Goal: Transaction & Acquisition: Purchase product/service

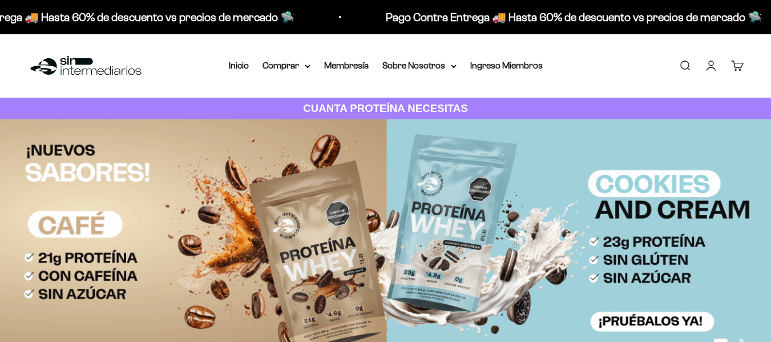
click at [711, 63] on link "Iniciar sesión" at bounding box center [711, 65] width 13 height 13
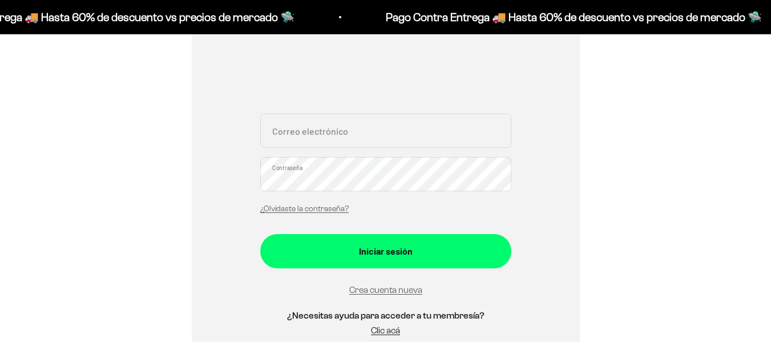
scroll to position [225, 0]
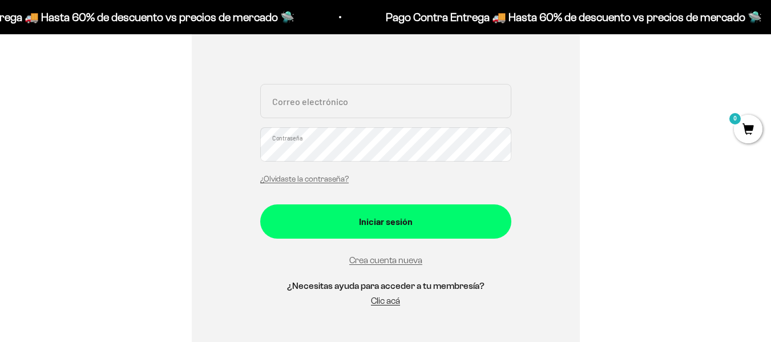
click at [363, 108] on input "Correo electrónico" at bounding box center [385, 101] width 251 height 34
type input "camilo-06@live.com"
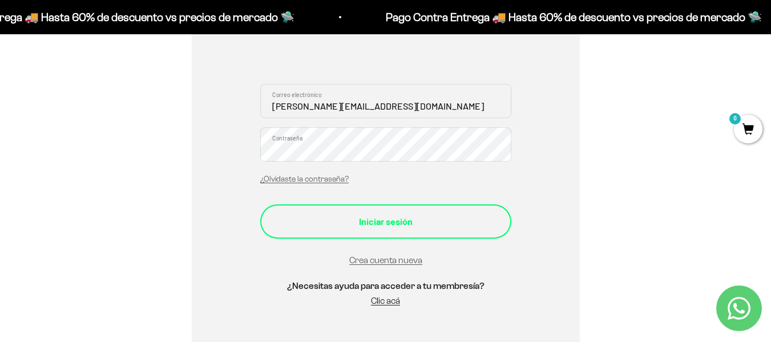
click at [371, 213] on button "Iniciar sesión" at bounding box center [385, 221] width 251 height 34
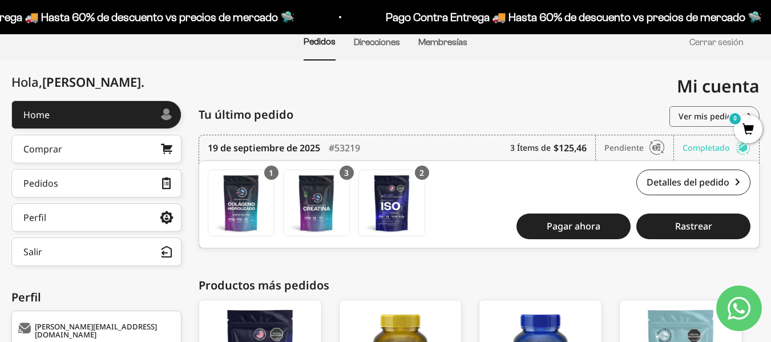
scroll to position [98, 0]
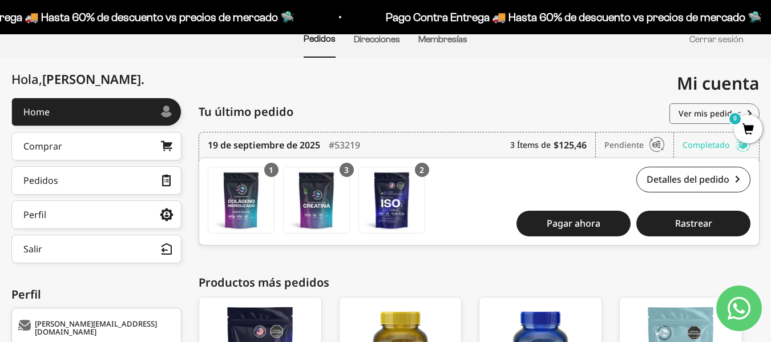
click at [751, 133] on span "0" at bounding box center [748, 129] width 29 height 29
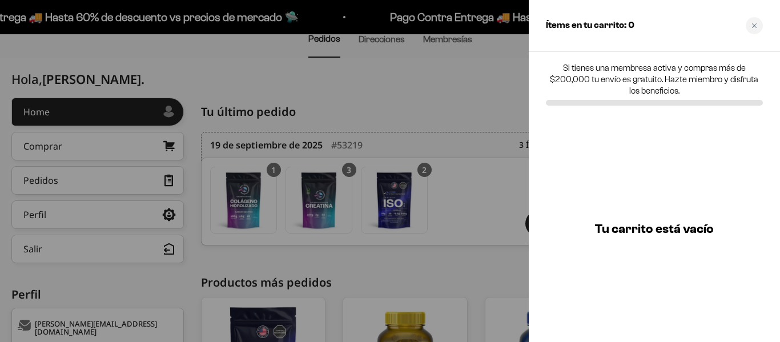
click at [464, 235] on div at bounding box center [390, 171] width 780 height 342
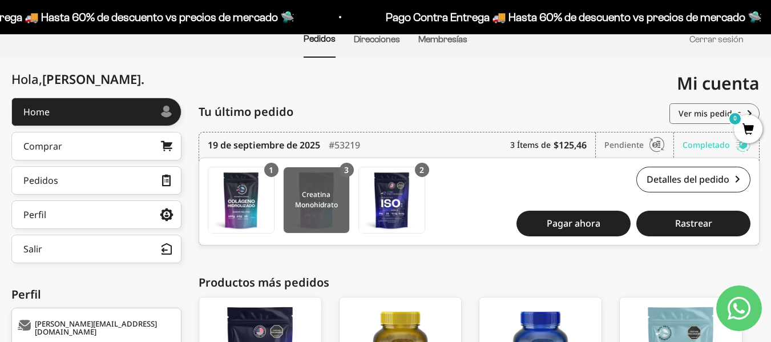
click at [312, 220] on img at bounding box center [317, 200] width 66 height 66
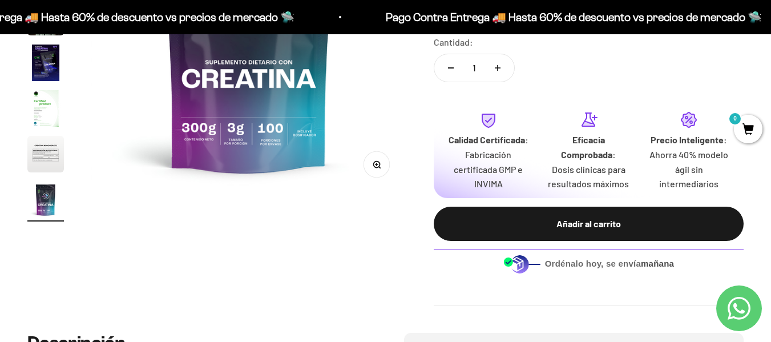
scroll to position [253, 0]
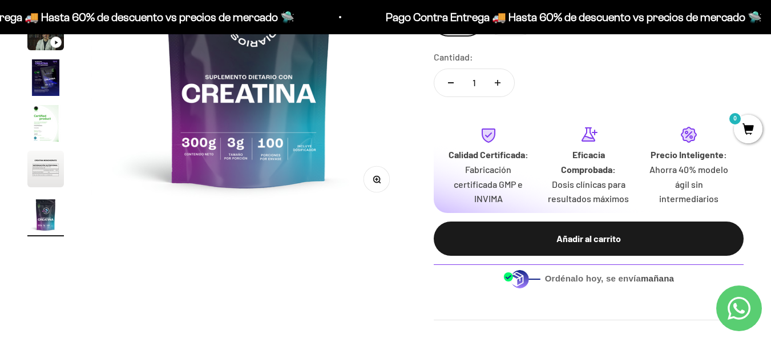
drag, startPoint x: 779, startPoint y: 31, endPoint x: 778, endPoint y: 63, distance: 32.0
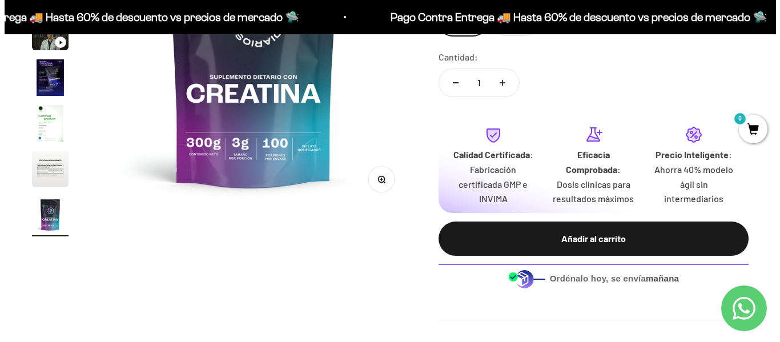
scroll to position [0, 0]
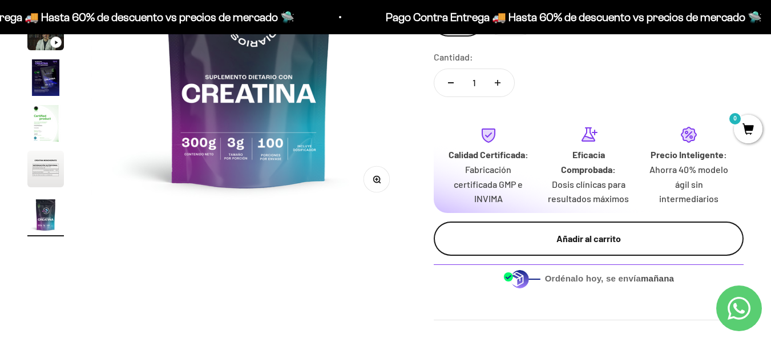
click at [556, 241] on div "Añadir al carrito" at bounding box center [589, 238] width 264 height 15
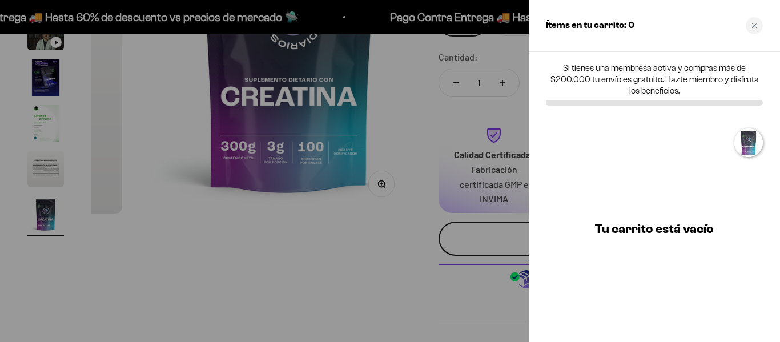
scroll to position [0, 2613]
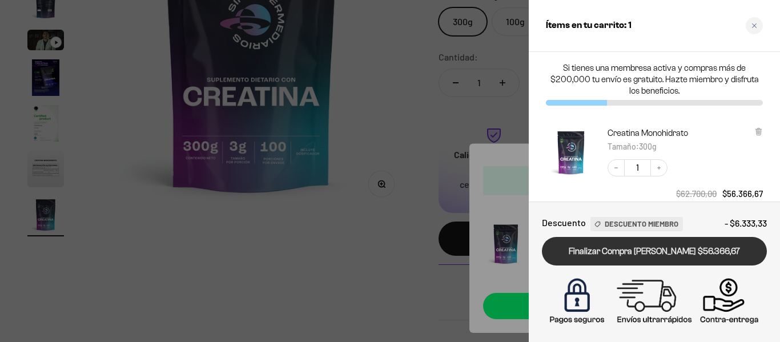
click at [654, 257] on link "Finalizar Compra [PERSON_NAME] $56.366,67" at bounding box center [654, 251] width 225 height 29
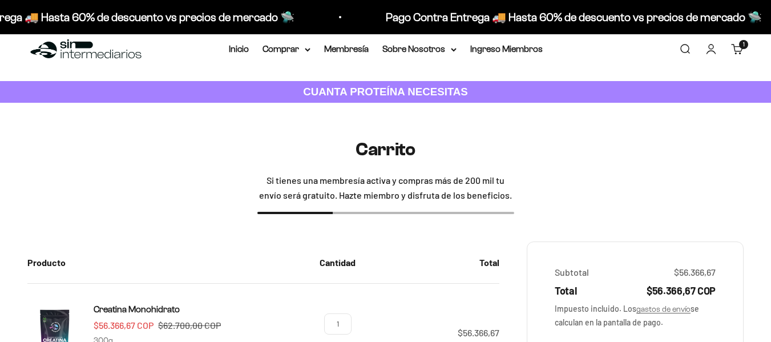
scroll to position [13, 0]
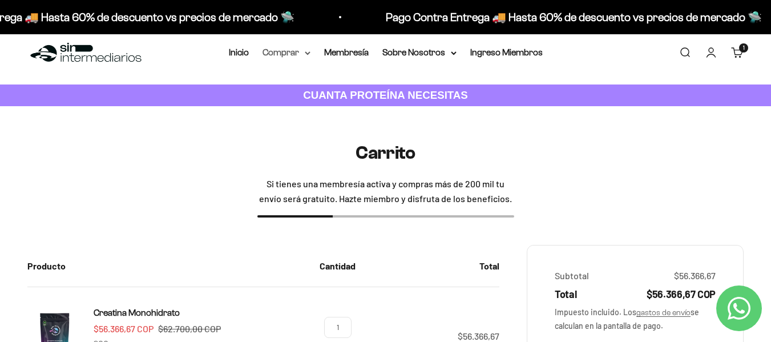
click at [292, 46] on summary "Comprar" at bounding box center [287, 52] width 48 height 15
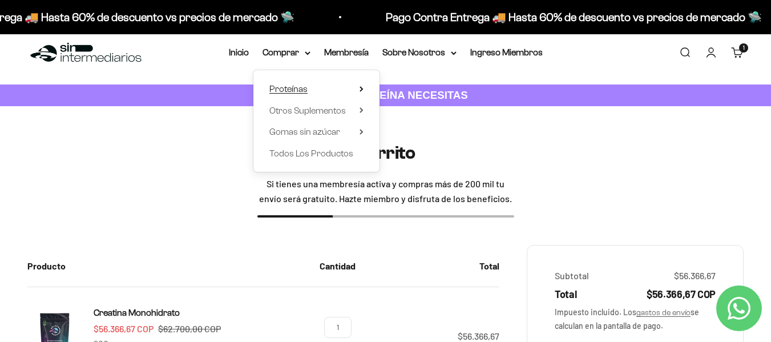
click at [312, 91] on summary "Proteínas" at bounding box center [317, 89] width 94 height 15
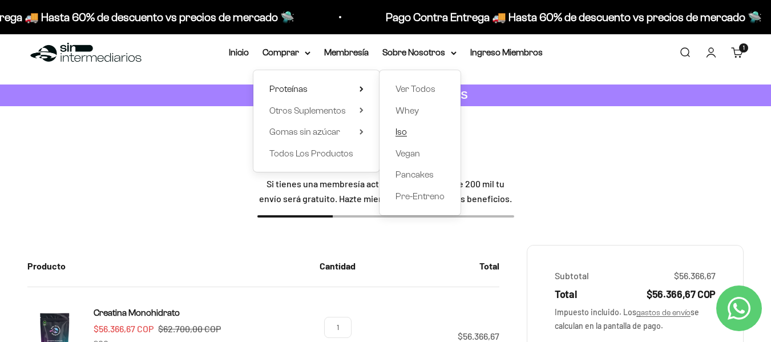
click at [404, 128] on span "Iso" at bounding box center [401, 132] width 11 height 10
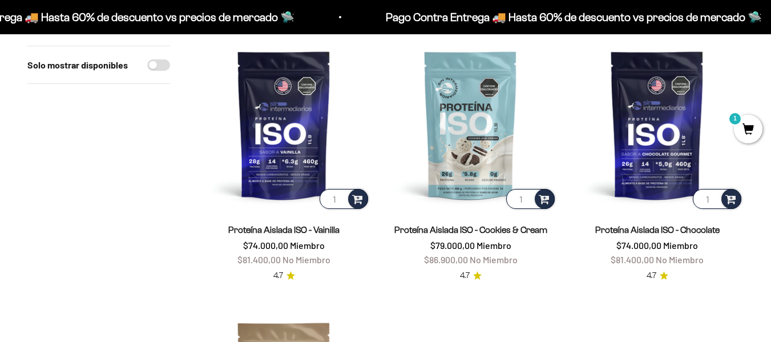
scroll to position [132, 0]
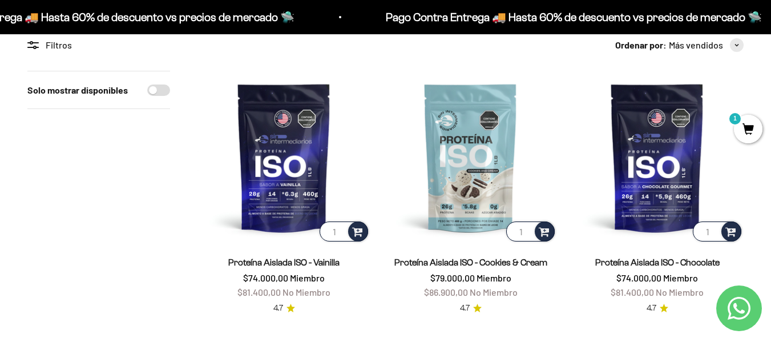
scroll to position [106, 0]
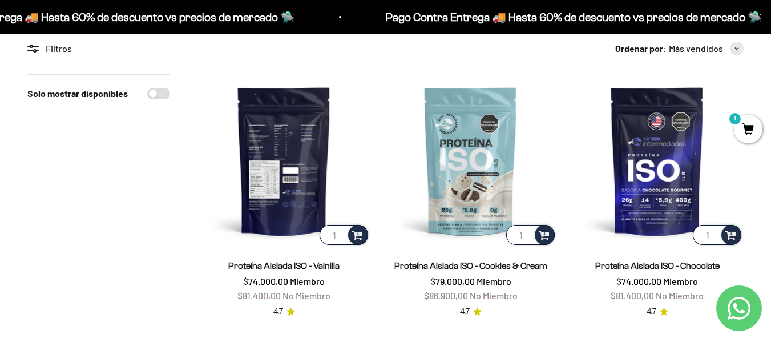
click at [279, 166] on img at bounding box center [284, 160] width 173 height 173
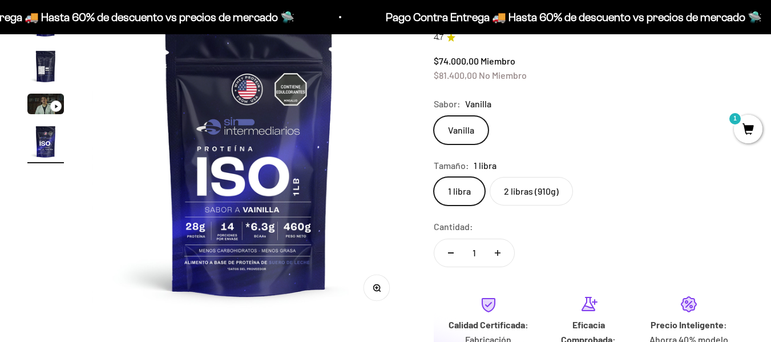
scroll to position [0, 966]
click at [517, 192] on label "2 libras (910g)" at bounding box center [531, 191] width 83 height 29
click at [434, 177] on input "2 libras (910g)" at bounding box center [433, 176] width 1 height 1
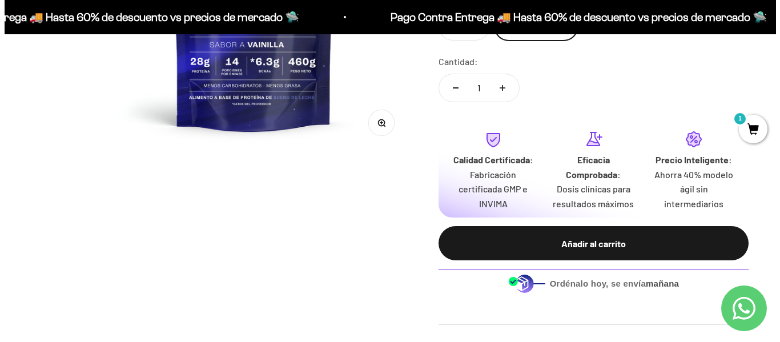
scroll to position [315, 0]
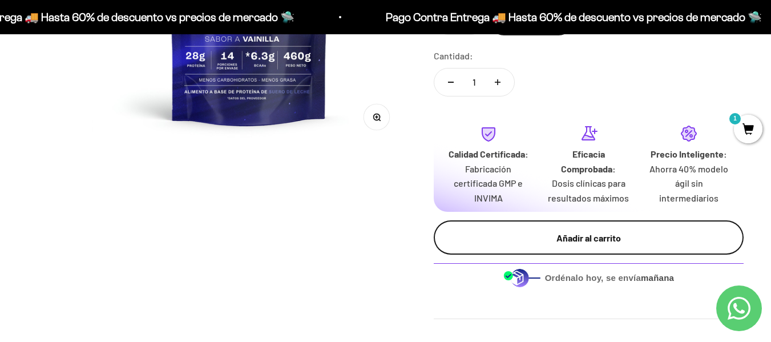
click at [570, 238] on div "Añadir al carrito" at bounding box center [589, 238] width 264 height 15
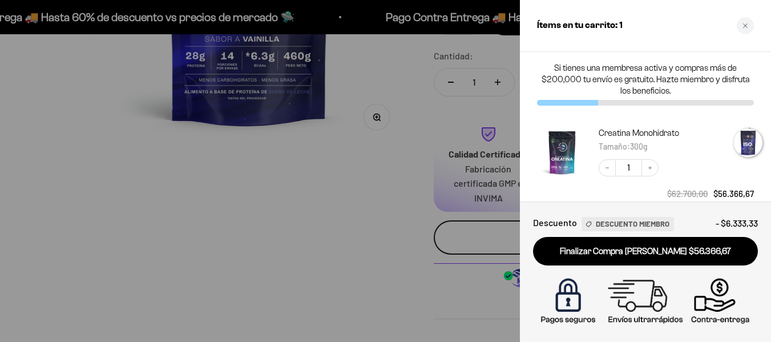
scroll to position [0, 980]
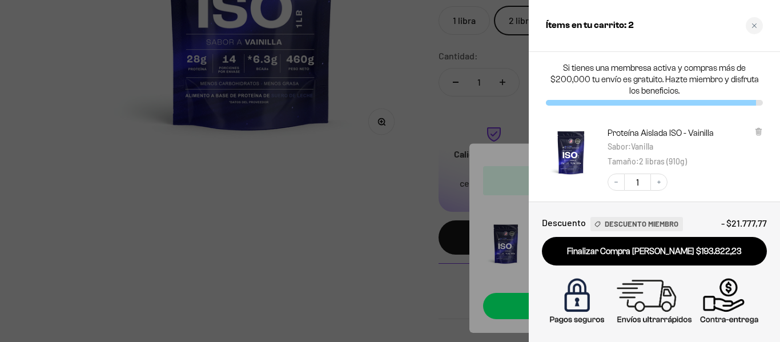
click at [435, 219] on div at bounding box center [390, 171] width 780 height 342
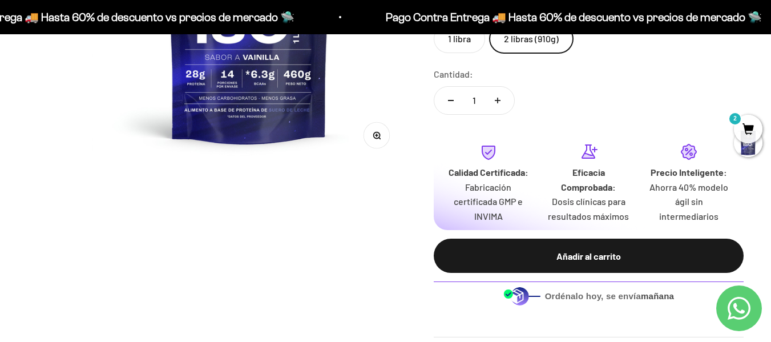
scroll to position [0, 0]
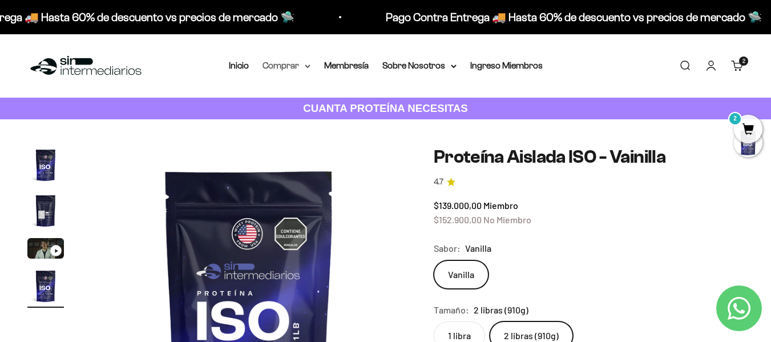
click at [292, 70] on summary "Comprar" at bounding box center [287, 65] width 48 height 15
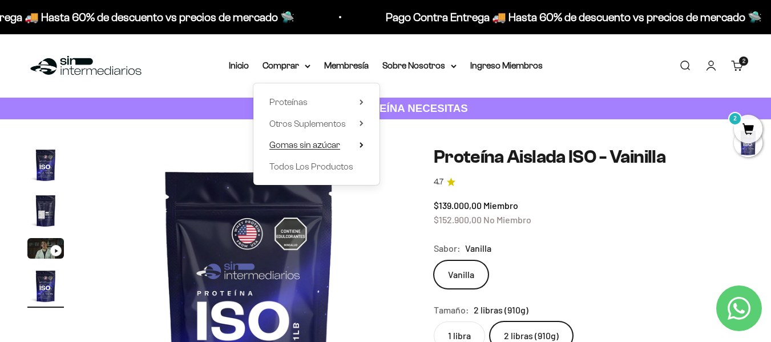
click at [311, 150] on span "Gomas sin azúcar" at bounding box center [305, 145] width 71 height 10
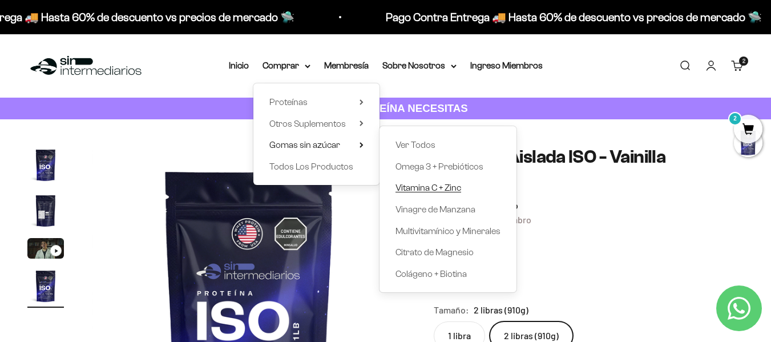
click at [418, 181] on span "Vitamina C + Zinc" at bounding box center [429, 187] width 66 height 15
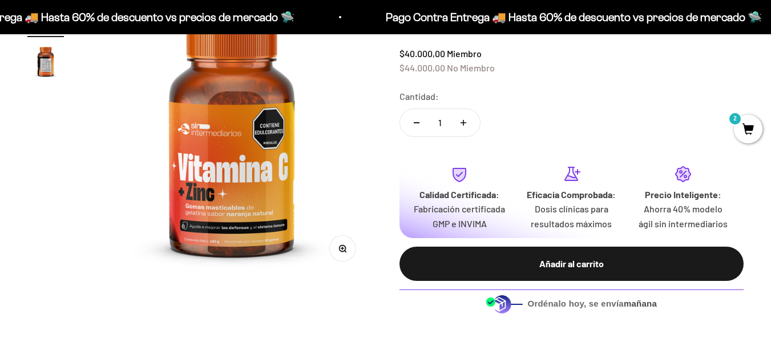
scroll to position [172, 0]
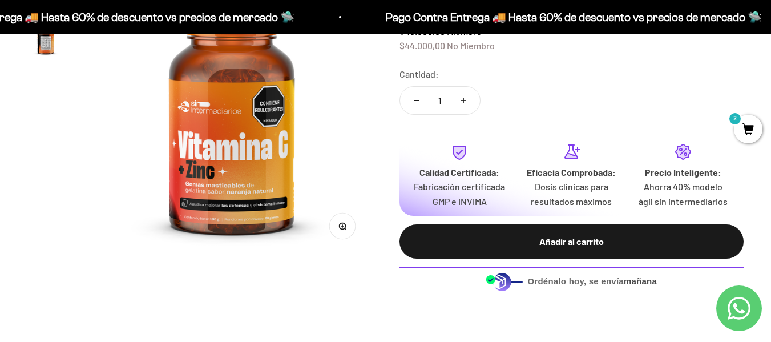
drag, startPoint x: 778, startPoint y: 22, endPoint x: 779, endPoint y: 45, distance: 22.9
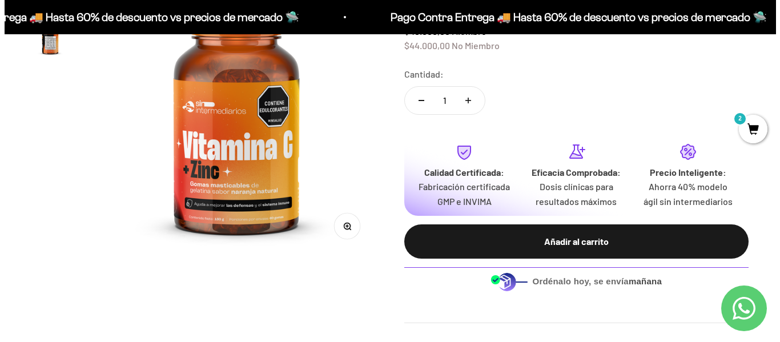
scroll to position [0, 0]
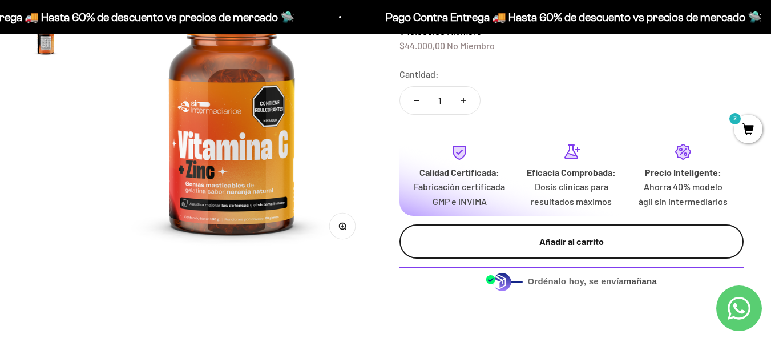
click at [501, 242] on div "Añadir al carrito" at bounding box center [572, 241] width 299 height 15
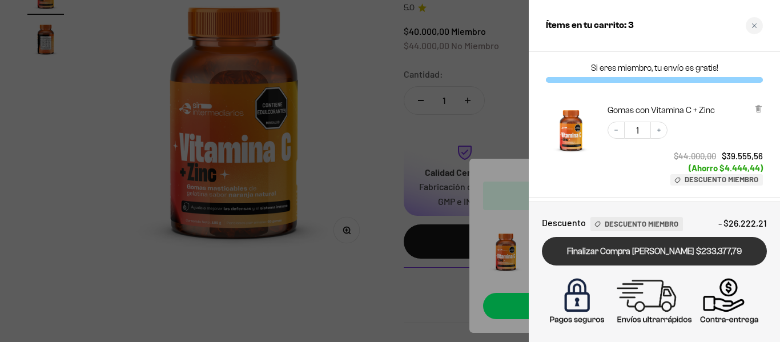
click at [635, 256] on link "Finalizar Compra Segura $233.377,79" at bounding box center [654, 251] width 225 height 29
